Goal: Task Accomplishment & Management: Use online tool/utility

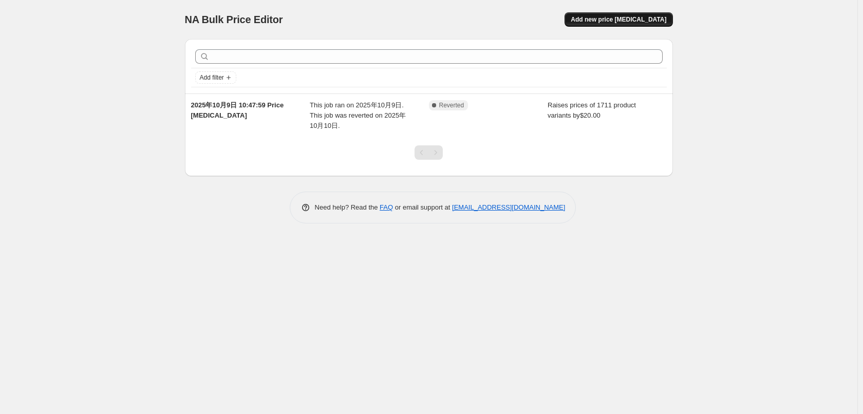
click at [628, 22] on span "Add new price [MEDICAL_DATA]" at bounding box center [619, 19] width 96 height 8
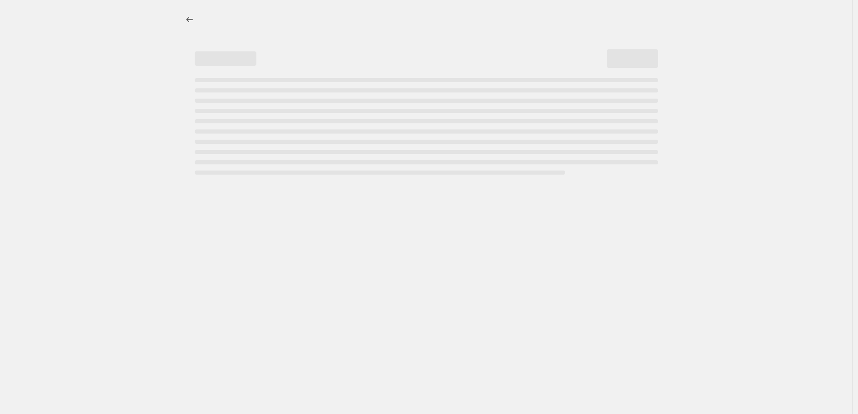
select select "percentage"
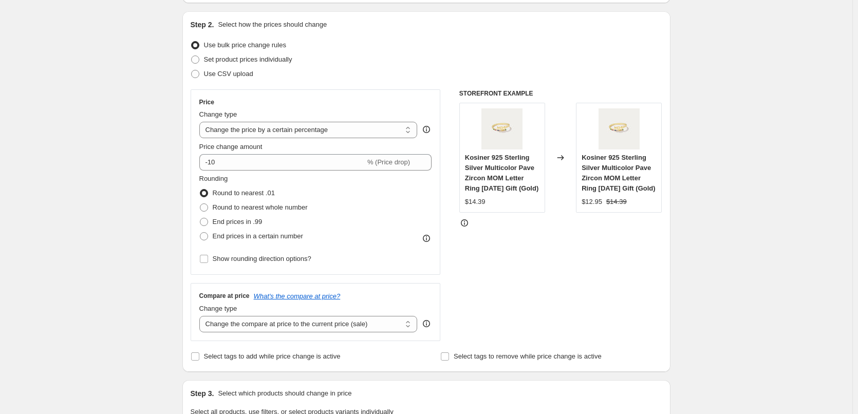
scroll to position [103, 0]
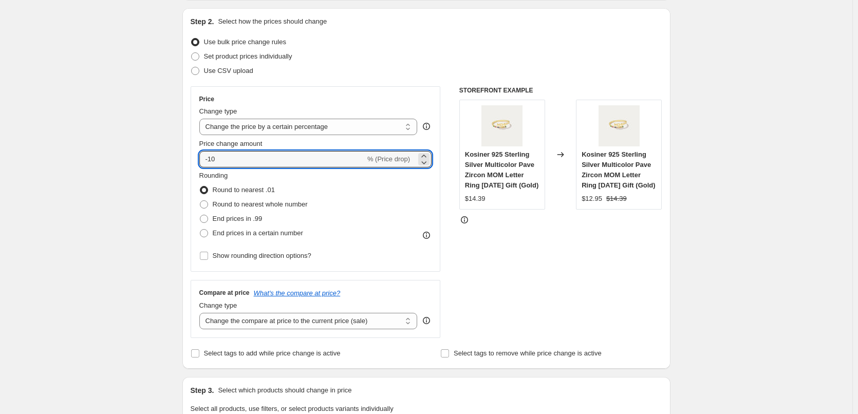
drag, startPoint x: 226, startPoint y: 156, endPoint x: 184, endPoint y: 151, distance: 42.4
click at [184, 151] on div "Step 1. Optionally give your price [MEDICAL_DATA] a title (eg "March 30% off sa…" at bounding box center [422, 403] width 496 height 950
type input "2"
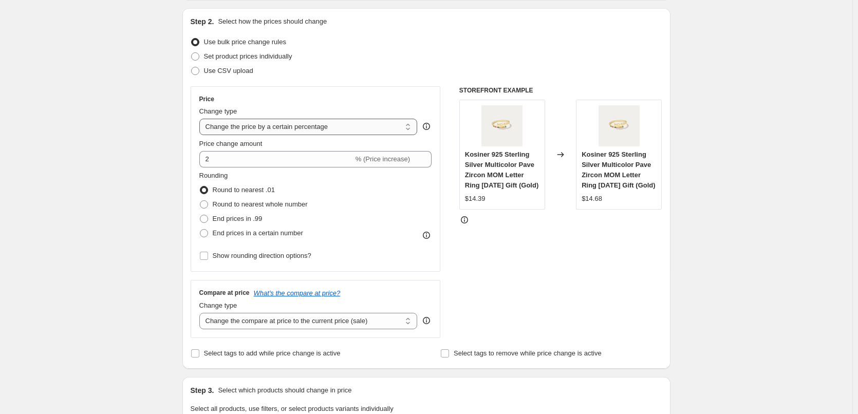
click at [410, 129] on select "Change the price to a certain amount Change the price by a certain amount Chang…" at bounding box center [308, 127] width 218 height 16
select select "by"
click at [201, 119] on select "Change the price to a certain amount Change the price by a certain amount Chang…" at bounding box center [308, 127] width 218 height 16
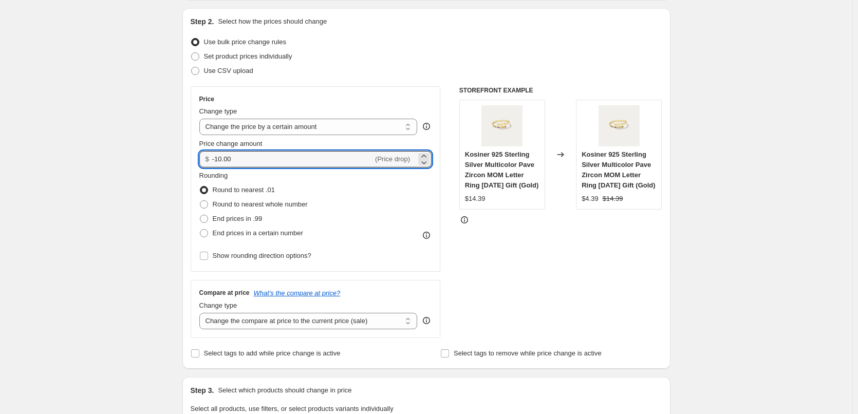
drag, startPoint x: 219, startPoint y: 157, endPoint x: 191, endPoint y: 157, distance: 27.7
click at [191, 157] on div "Step 2. Select how the prices should change Use bulk price change rules Set pro…" at bounding box center [426, 188] width 488 height 361
type input "2.00"
click at [157, 182] on div "Create new price [MEDICAL_DATA]. This page is ready Create new price [MEDICAL_D…" at bounding box center [426, 418] width 852 height 1043
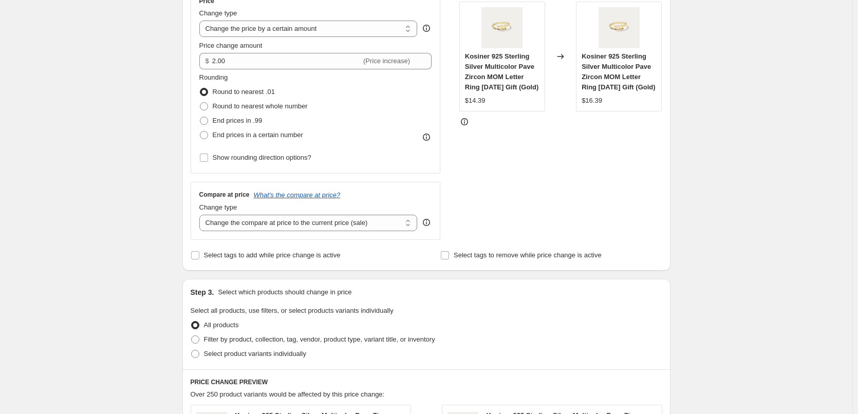
scroll to position [206, 0]
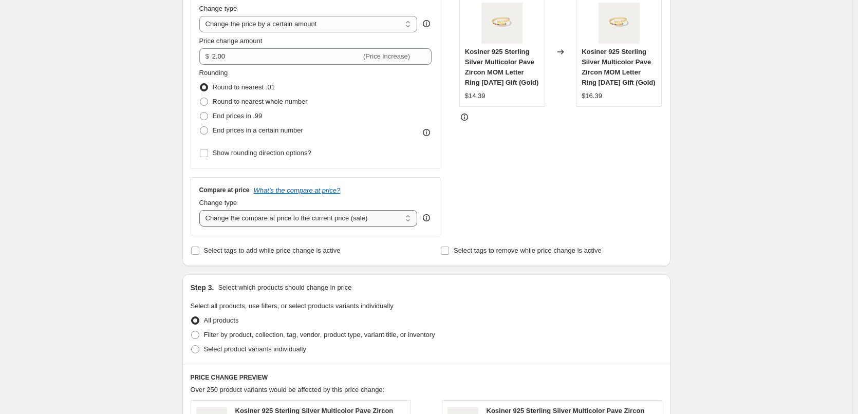
click at [224, 218] on select "Change the compare at price to the current price (sale) Change the compare at p…" at bounding box center [308, 218] width 218 height 16
select select "remove"
click at [201, 210] on select "Change the compare at price to the current price (sale) Change the compare at p…" at bounding box center [308, 218] width 218 height 16
click at [82, 251] on div "Create new price [MEDICAL_DATA]. This page is ready Create new price [MEDICAL_D…" at bounding box center [426, 315] width 852 height 1043
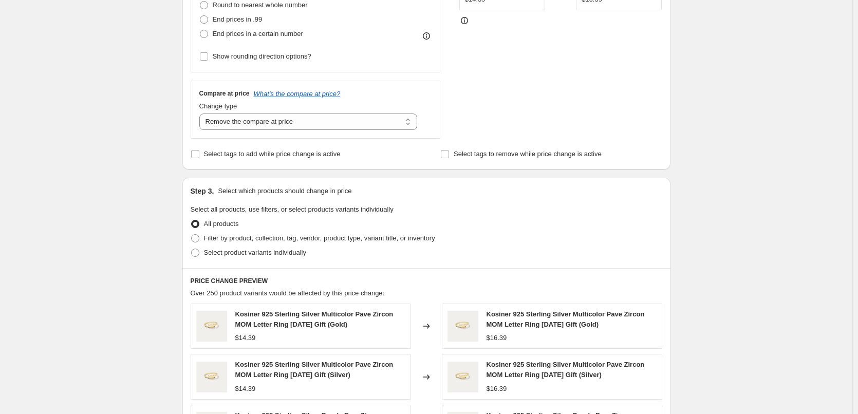
scroll to position [308, 0]
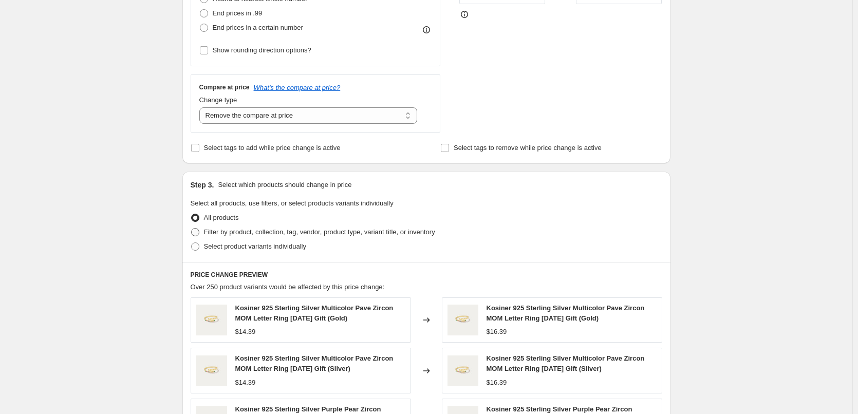
click at [195, 235] on span at bounding box center [195, 232] width 8 height 8
click at [192, 229] on input "Filter by product, collection, tag, vendor, product type, variant title, or inv…" at bounding box center [191, 228] width 1 height 1
radio input "true"
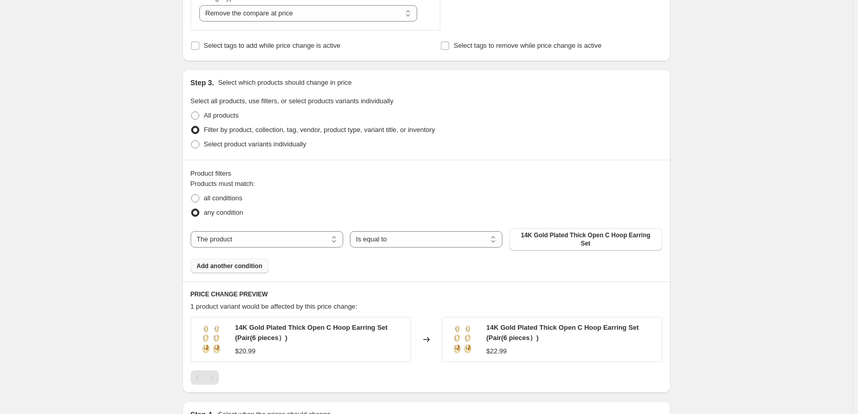
scroll to position [411, 0]
click at [239, 237] on select "The product The product's collection The product's tag The product's vendor The…" at bounding box center [267, 239] width 153 height 16
select select "tag"
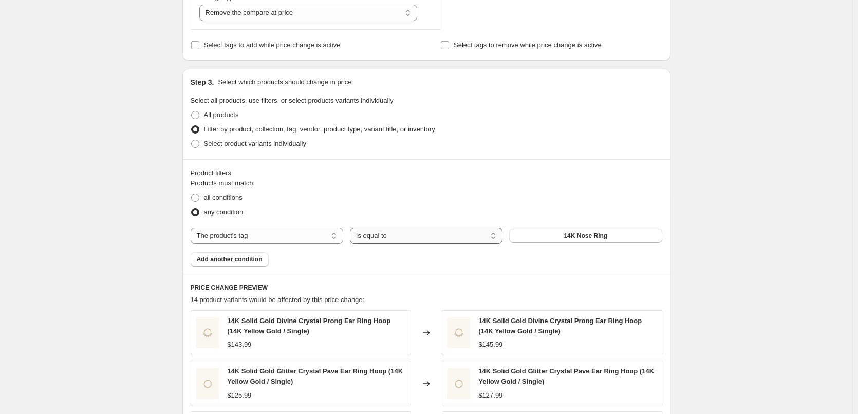
click at [414, 234] on select "Is equal to Is not equal to" at bounding box center [426, 236] width 153 height 16
select select "not_equal"
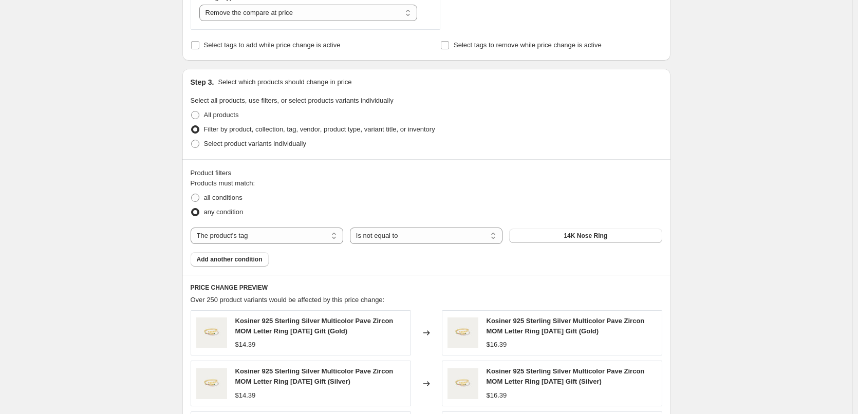
click at [557, 238] on button "14K Nose Ring" at bounding box center [585, 236] width 153 height 14
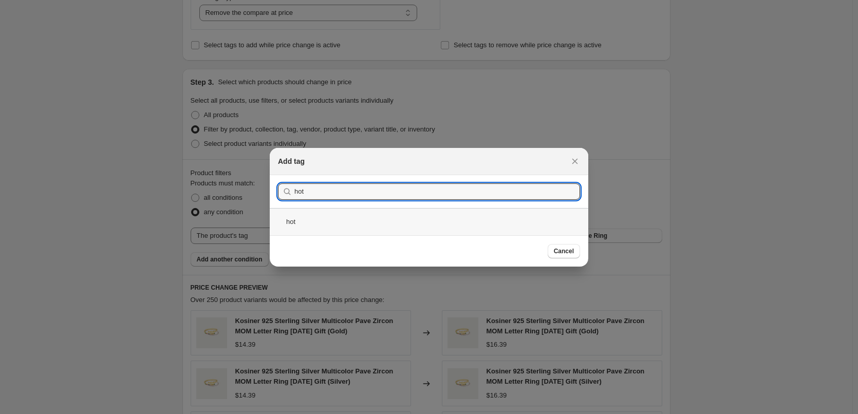
type input "hot"
click at [484, 208] on div "hot" at bounding box center [429, 221] width 319 height 27
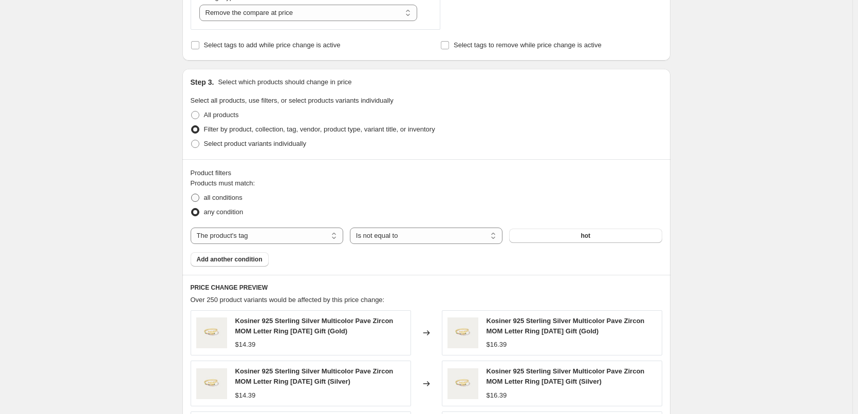
click at [199, 199] on span at bounding box center [195, 198] width 8 height 8
click at [192, 194] on input "all conditions" at bounding box center [191, 194] width 1 height 1
radio input "true"
click at [222, 257] on span "Add another condition" at bounding box center [230, 259] width 66 height 8
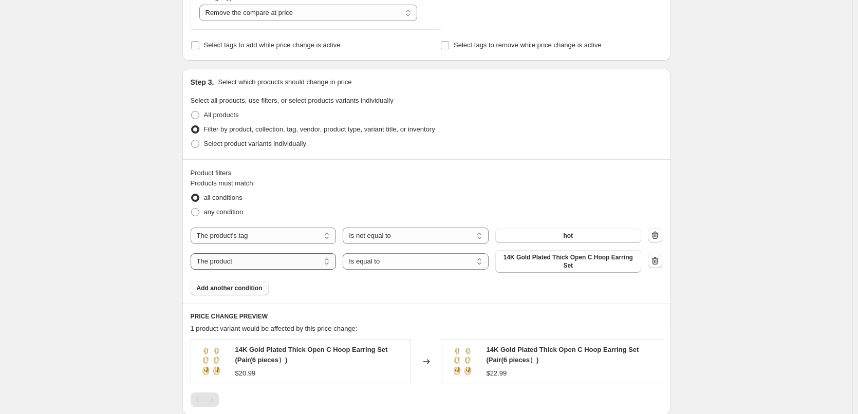
click at [283, 264] on select "The product The product's collection The product's tag The product's vendor The…" at bounding box center [264, 261] width 146 height 16
click at [193, 253] on select "The product The product's collection The product's tag The product's vendor The…" at bounding box center [264, 261] width 146 height 16
click at [292, 260] on select "The product The product's collection The product's tag The product's vendor The…" at bounding box center [264, 261] width 146 height 16
select select "collection"
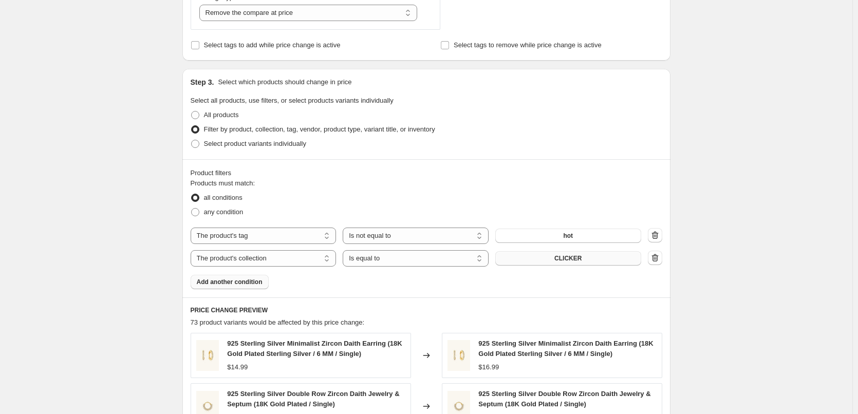
click at [527, 257] on button "CLICKER" at bounding box center [568, 258] width 146 height 14
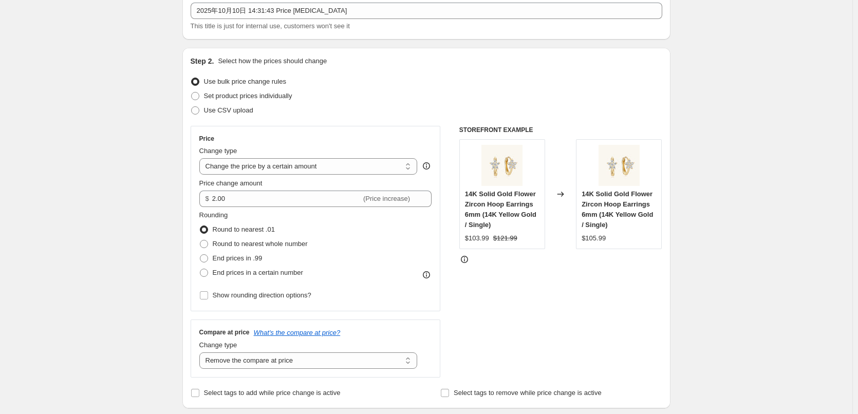
scroll to position [0, 0]
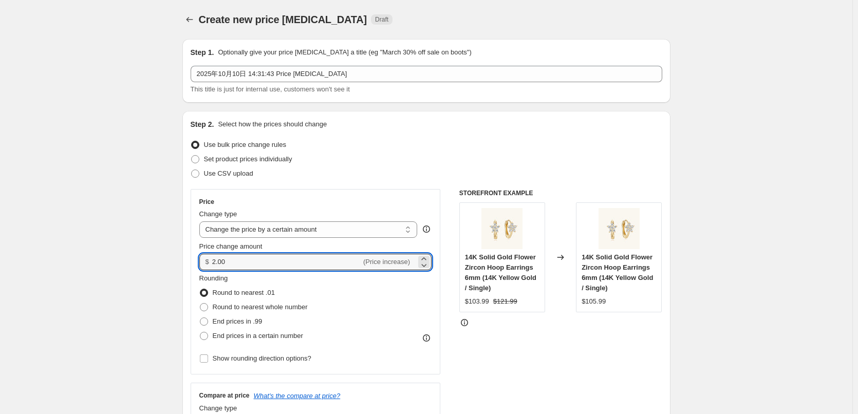
click at [213, 262] on div "$ 2.00 (Price increase)" at bounding box center [315, 262] width 233 height 16
type input "5.00"
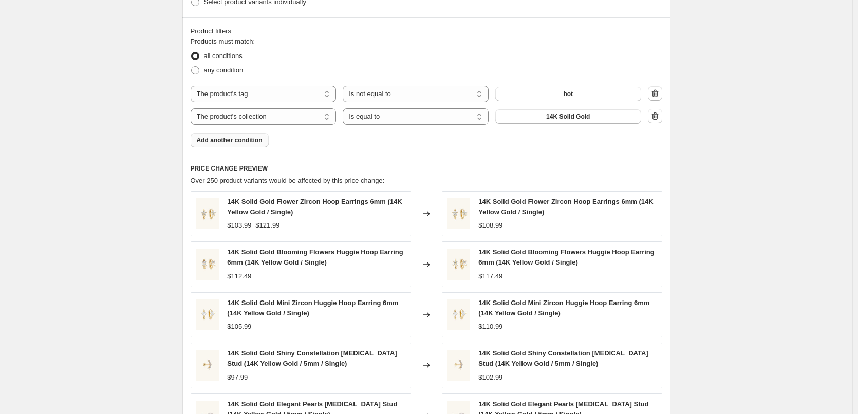
scroll to position [768, 0]
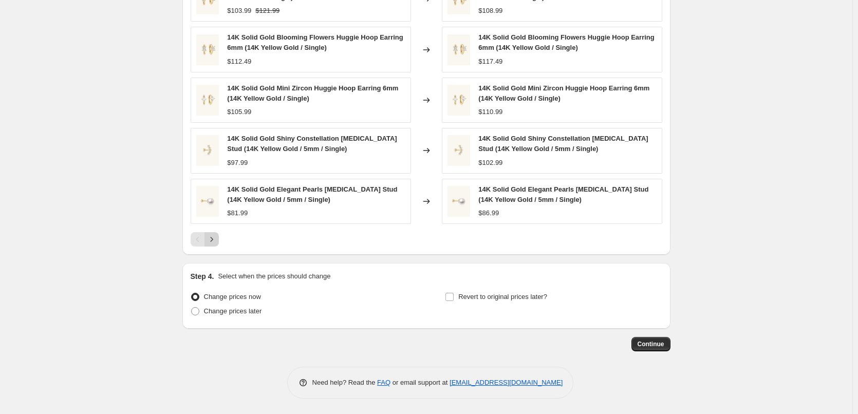
click at [217, 243] on icon "Next" at bounding box center [212, 239] width 10 height 10
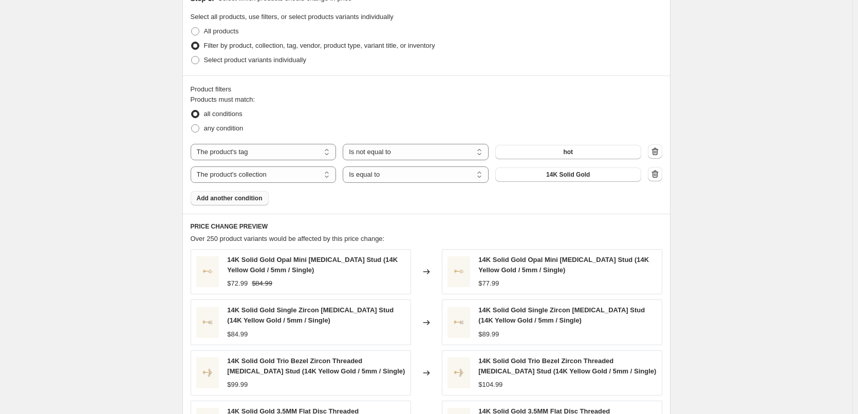
scroll to position [443, 0]
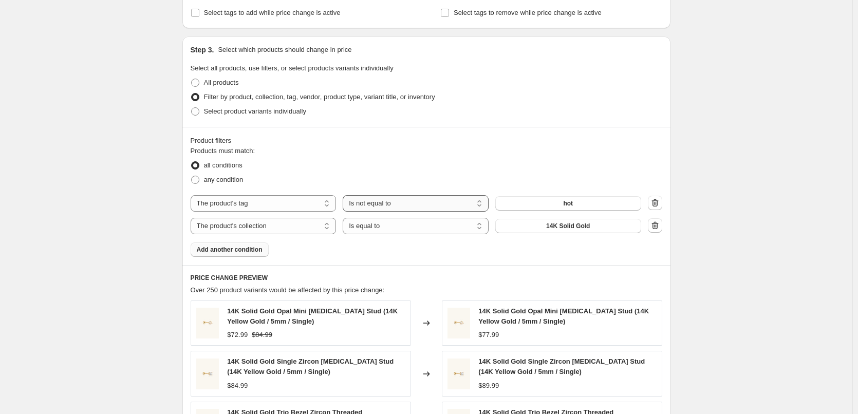
click at [425, 205] on select "Is equal to Is not equal to" at bounding box center [416, 203] width 146 height 16
click at [394, 176] on div "any condition" at bounding box center [427, 180] width 472 height 14
click at [549, 201] on button "hot" at bounding box center [568, 203] width 146 height 14
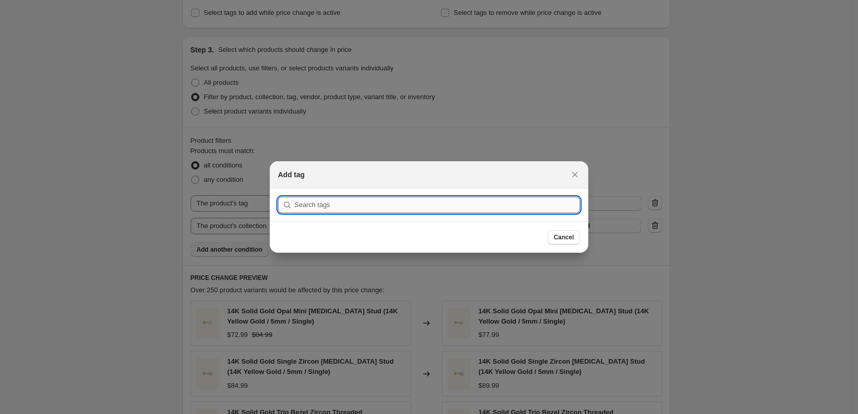
drag, startPoint x: 508, startPoint y: 205, endPoint x: 457, endPoint y: 201, distance: 51.5
click at [457, 202] on input ":r2f:" at bounding box center [437, 205] width 286 height 16
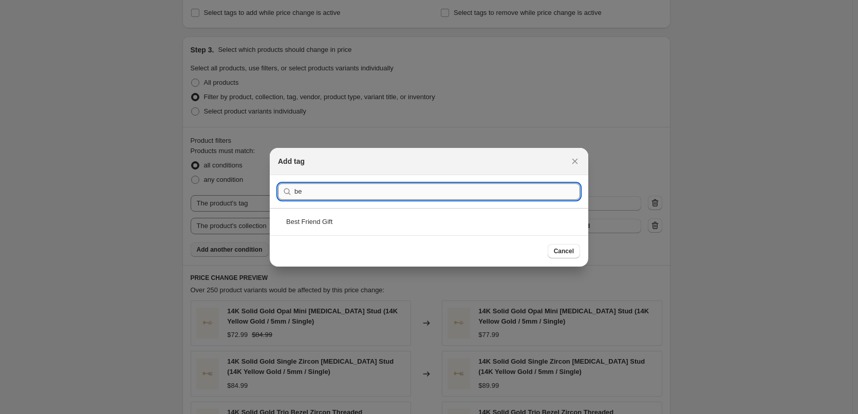
type input "b"
type input "s"
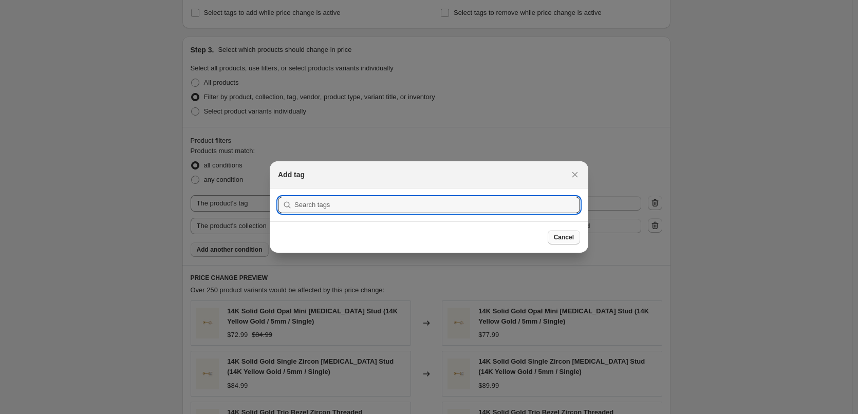
click at [570, 234] on span "Cancel" at bounding box center [564, 237] width 20 height 8
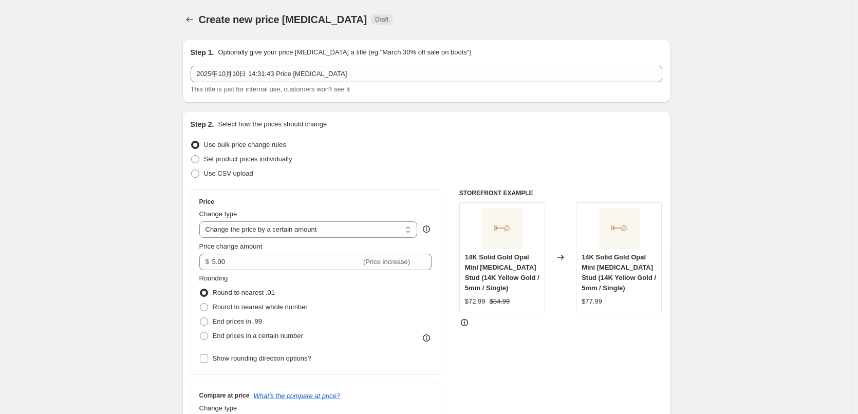
scroll to position [443, 0]
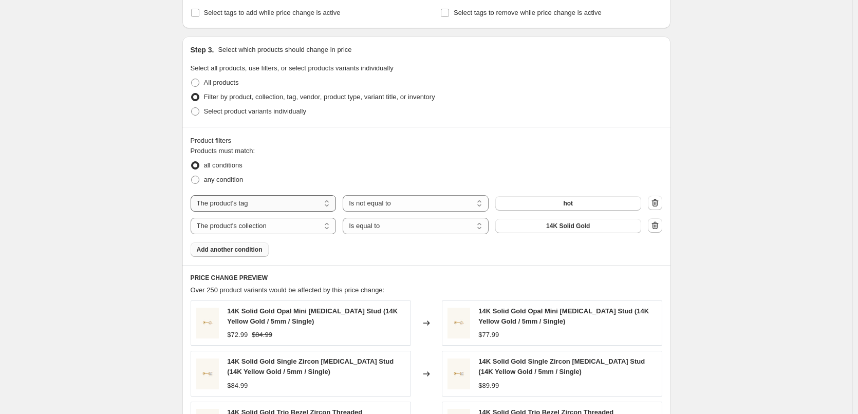
click at [271, 207] on select "The product The product's collection The product's tag The product's vendor The…" at bounding box center [264, 203] width 146 height 16
select select "collection"
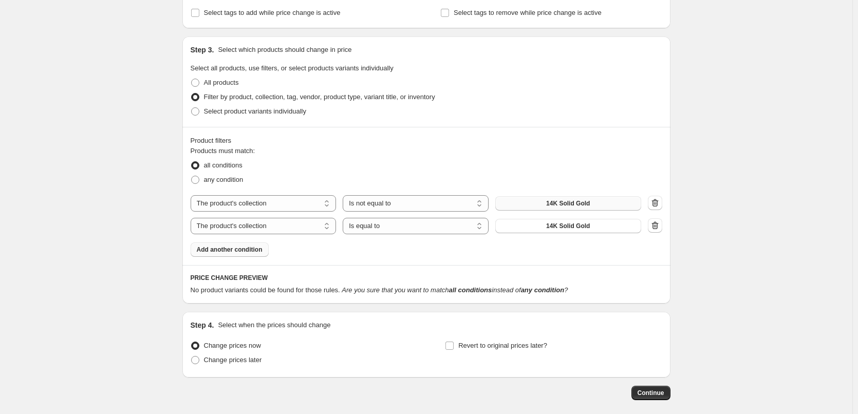
click at [536, 206] on button "14K Solid Gold" at bounding box center [568, 203] width 146 height 14
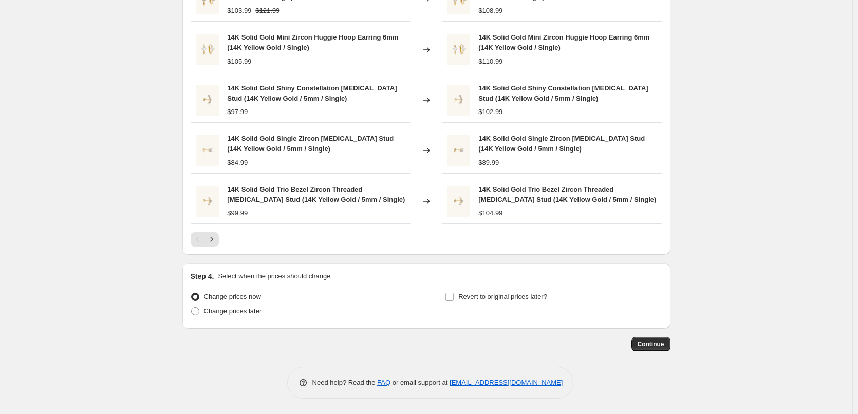
scroll to position [768, 0]
click at [650, 344] on span "Continue" at bounding box center [651, 344] width 27 height 8
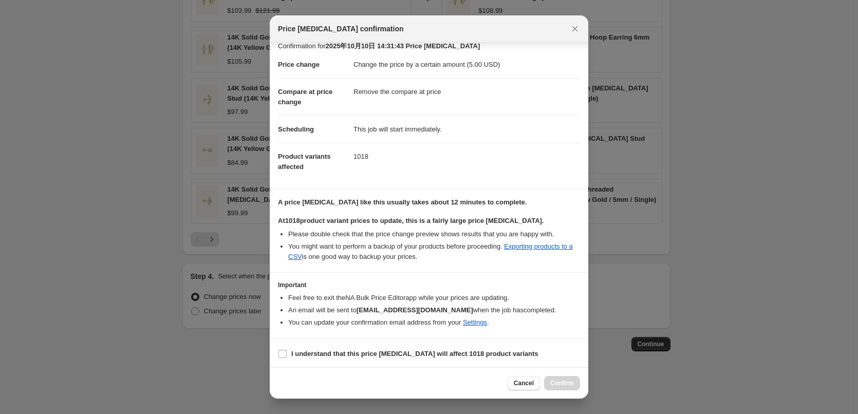
scroll to position [12, 0]
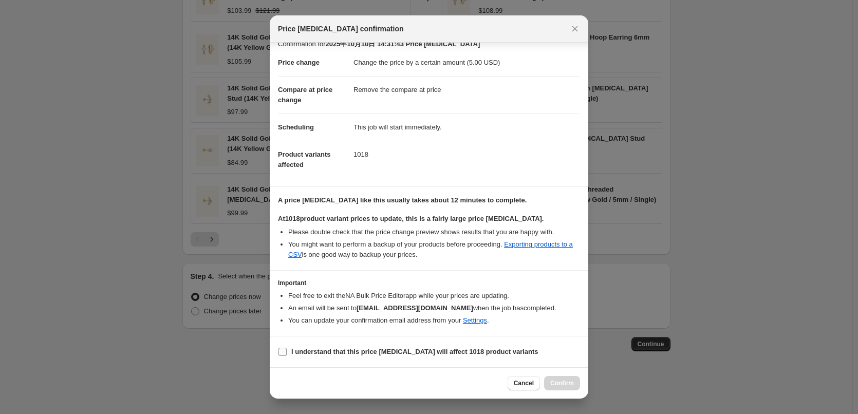
click at [282, 356] on span ":r24:" at bounding box center [282, 351] width 9 height 9
click at [282, 356] on input "I understand that this price [MEDICAL_DATA] will affect 1018 product variants" at bounding box center [282, 352] width 8 height 8
checkbox input "true"
click at [575, 384] on button "Confirm" at bounding box center [562, 383] width 36 height 14
